Goal: Transaction & Acquisition: Subscribe to service/newsletter

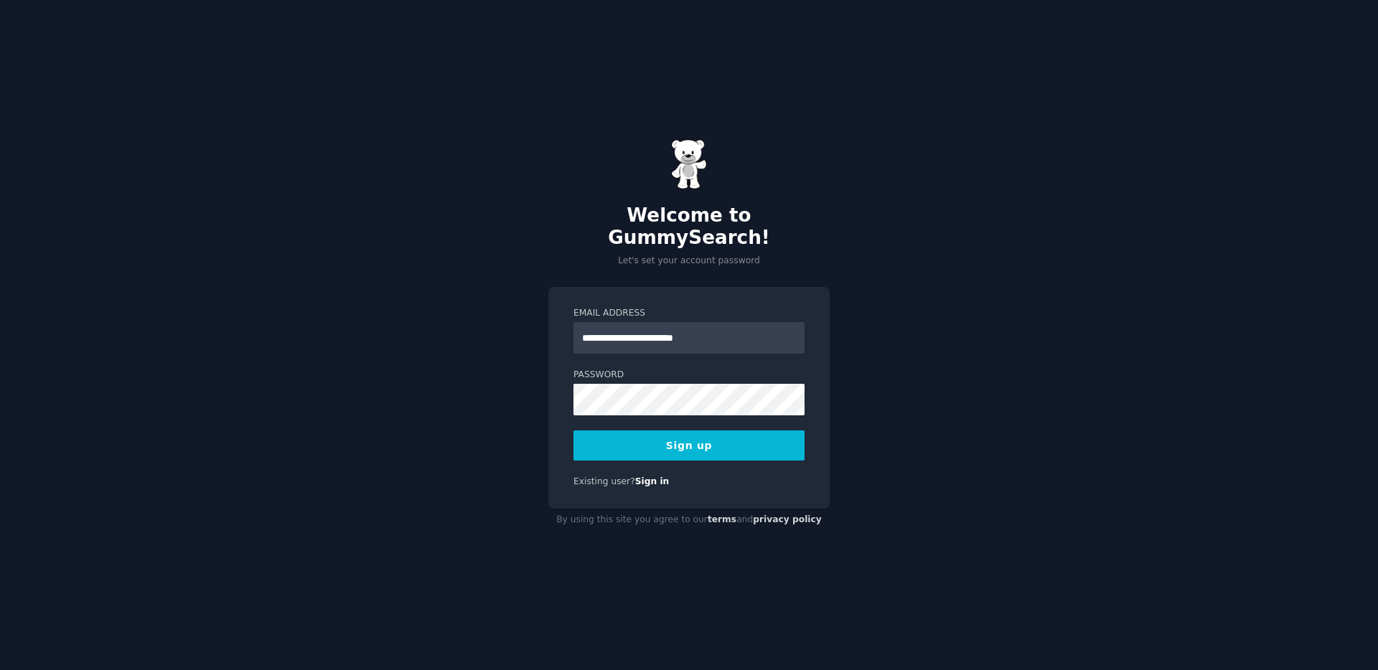
type input "**********"
click at [743, 436] on button "Sign up" at bounding box center [688, 446] width 231 height 30
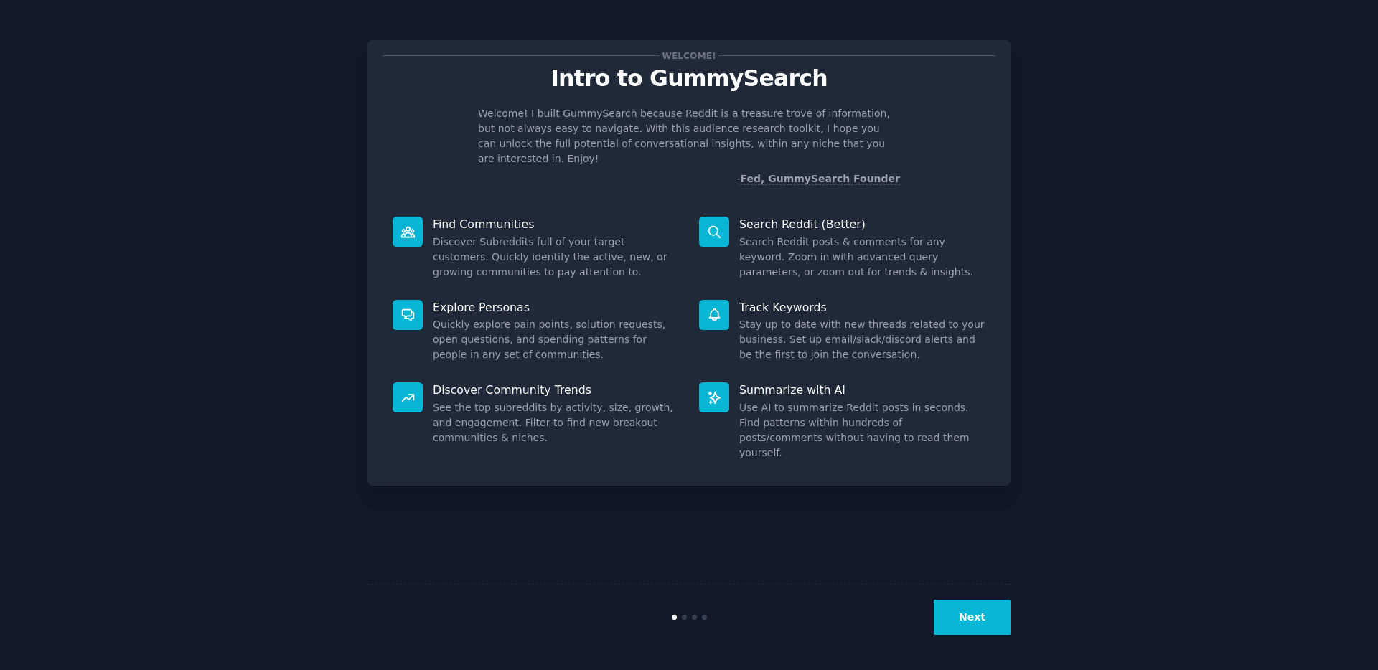
click at [958, 610] on button "Next" at bounding box center [972, 617] width 77 height 35
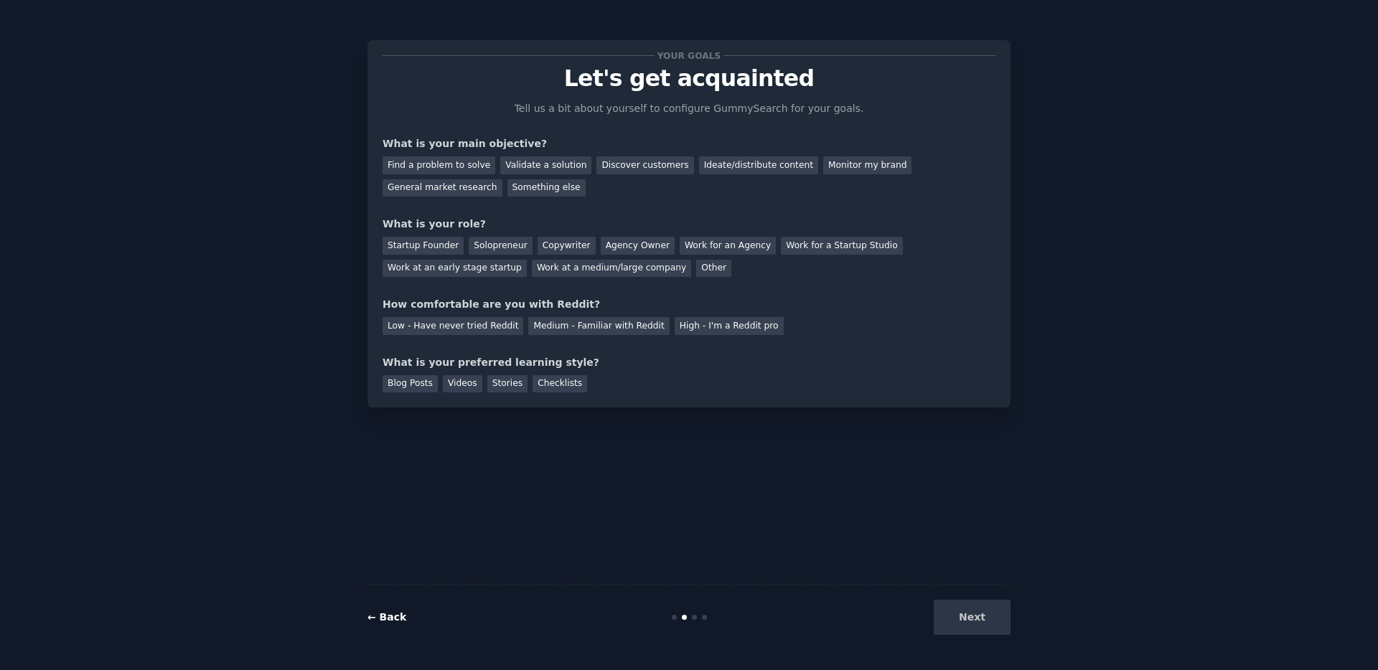
click at [405, 622] on div "← Back" at bounding box center [474, 617] width 215 height 15
click at [393, 619] on link "← Back" at bounding box center [386, 616] width 39 height 11
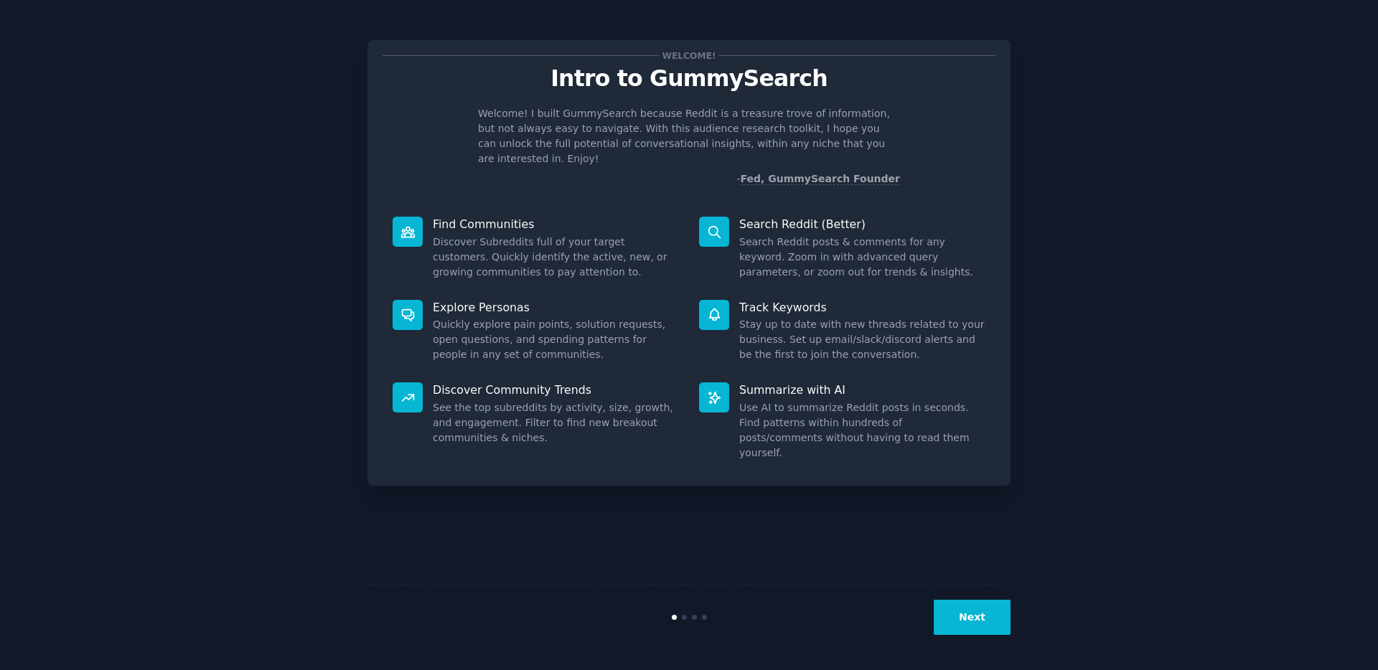
click at [963, 615] on button "Next" at bounding box center [972, 617] width 77 height 35
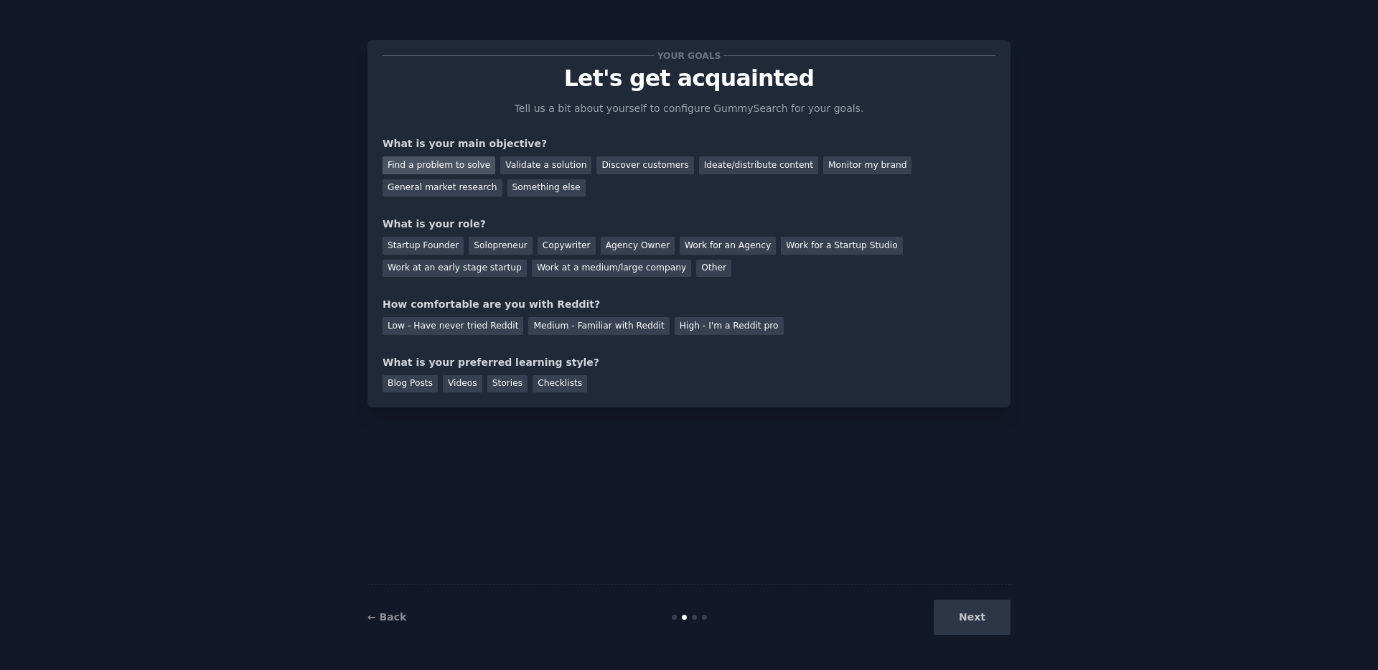
click at [466, 168] on div "Find a problem to solve" at bounding box center [438, 165] width 113 height 18
click at [562, 166] on div "Validate a solution" at bounding box center [545, 165] width 91 height 18
drag, startPoint x: 446, startPoint y: 162, endPoint x: 462, endPoint y: 168, distance: 16.8
click at [446, 161] on div "Find a problem to solve" at bounding box center [438, 165] width 113 height 18
click at [611, 165] on div "Discover customers" at bounding box center [644, 165] width 97 height 18
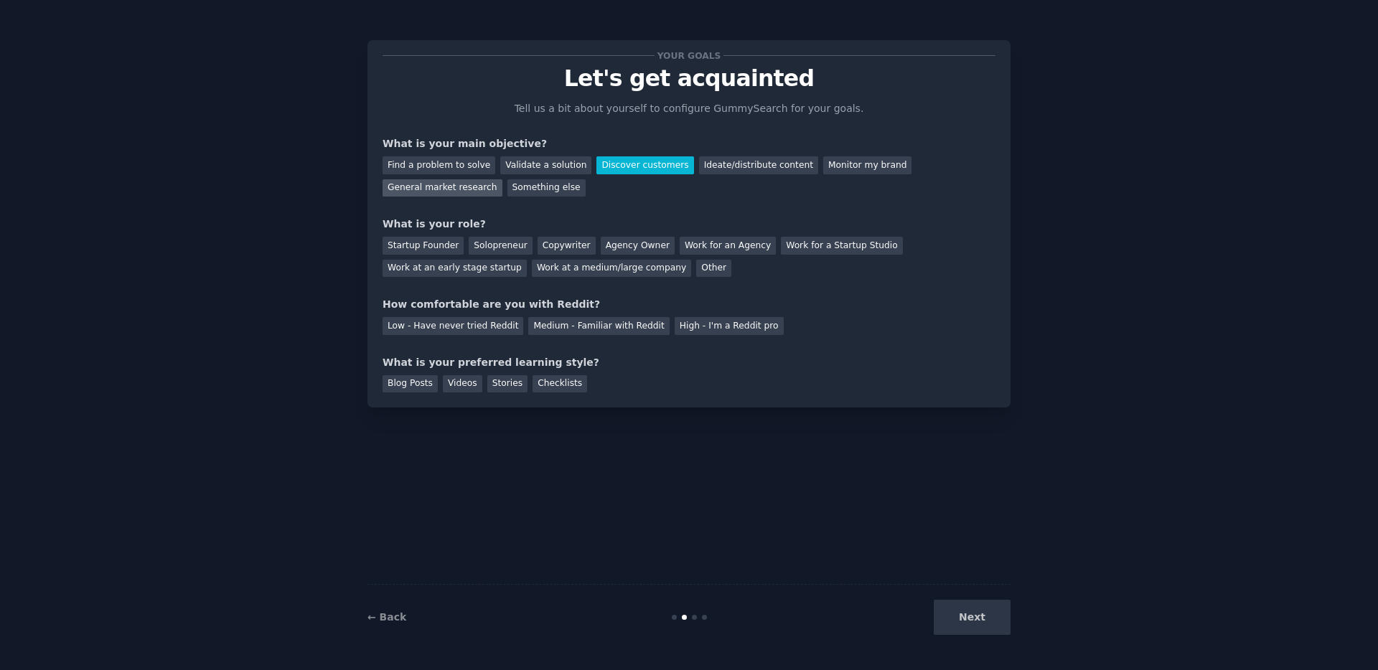
click at [463, 190] on div "General market research" at bounding box center [442, 188] width 120 height 18
click at [641, 166] on div "Discover customers" at bounding box center [644, 165] width 97 height 18
click at [433, 268] on div "Work at an early stage startup" at bounding box center [454, 269] width 144 height 18
click at [568, 324] on div "Medium - Familiar with Reddit" at bounding box center [598, 326] width 141 height 18
click at [418, 383] on div "Blog Posts" at bounding box center [409, 384] width 55 height 18
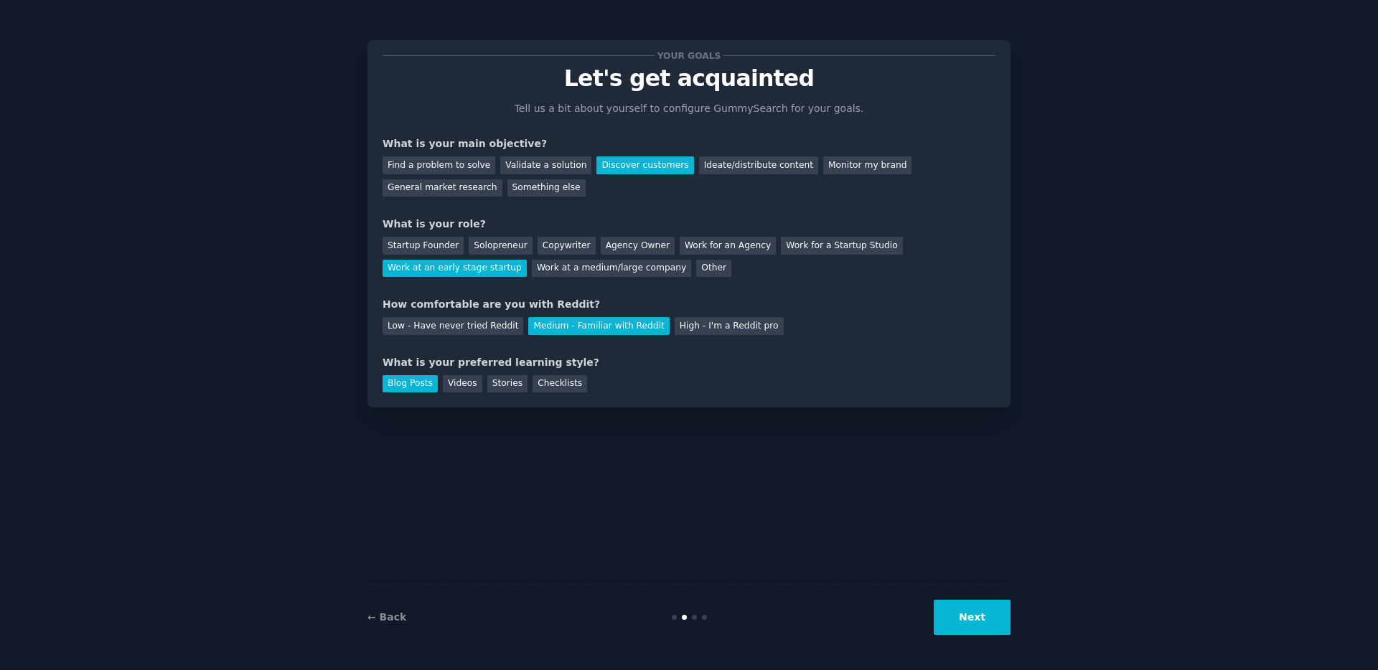
click at [967, 620] on button "Next" at bounding box center [972, 617] width 77 height 35
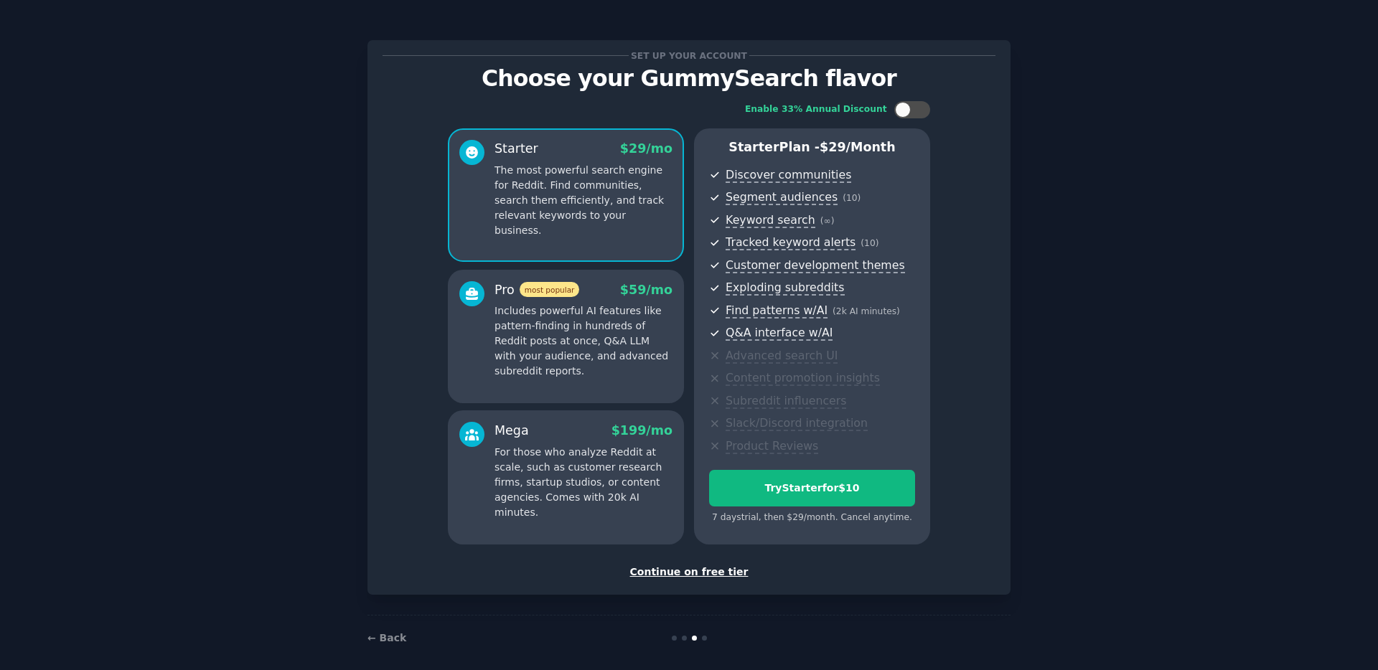
click at [679, 570] on div "Continue on free tier" at bounding box center [688, 572] width 613 height 15
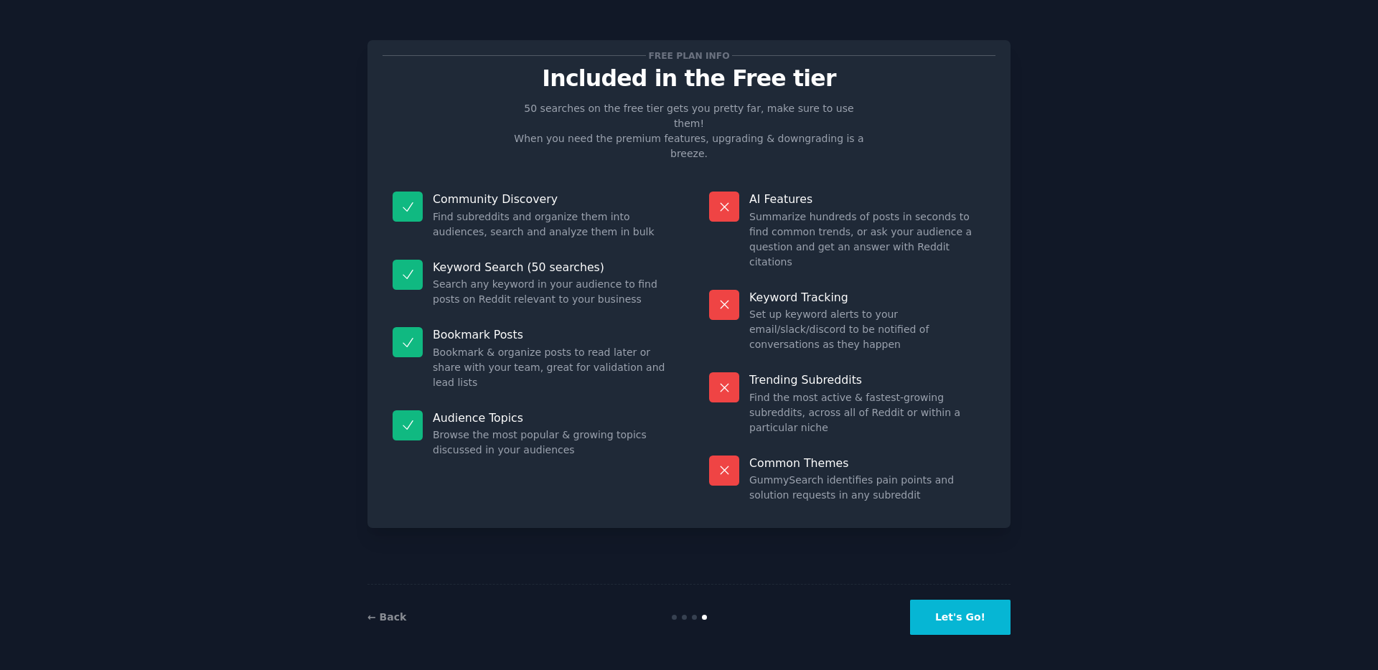
click at [969, 621] on button "Let's Go!" at bounding box center [960, 617] width 100 height 35
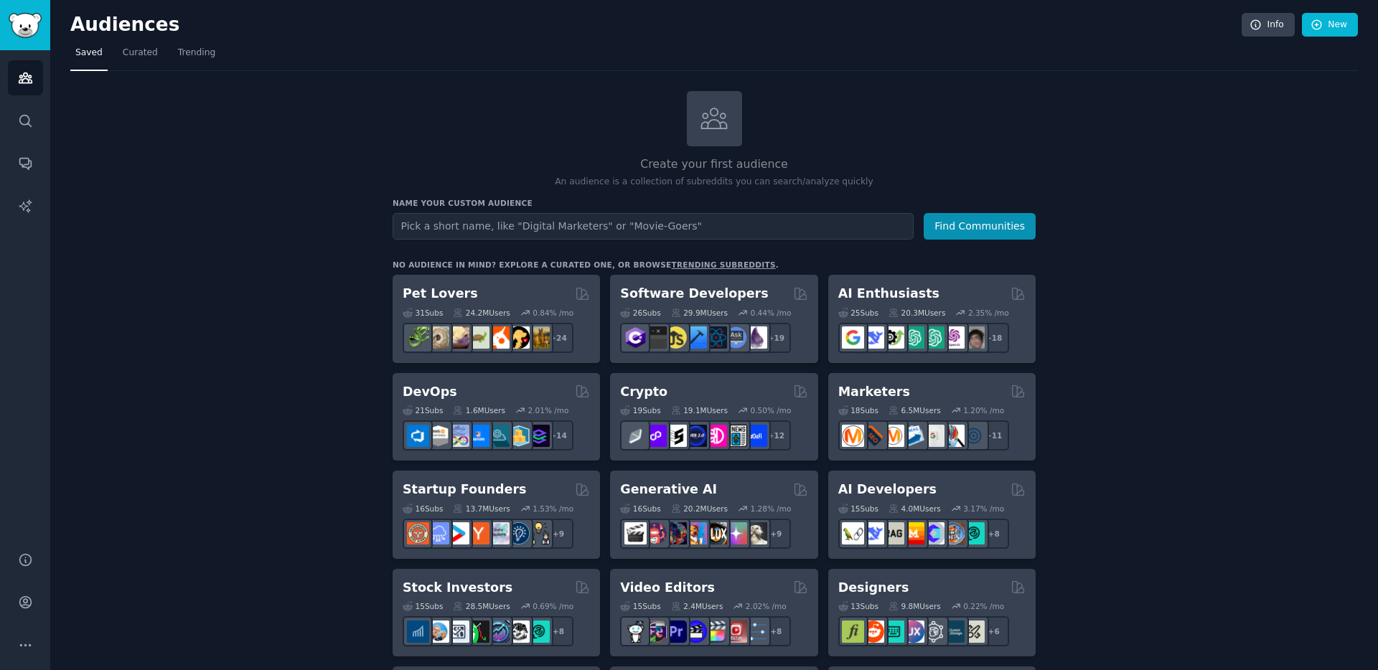
click at [481, 226] on input "text" at bounding box center [653, 226] width 521 height 27
type input "white glove delivery"
click at [924, 213] on button "Find Communities" at bounding box center [980, 226] width 112 height 27
